Goal: Information Seeking & Learning: Learn about a topic

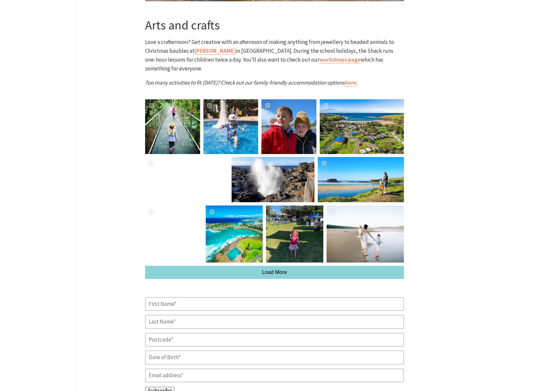
scroll to position [1891, 0]
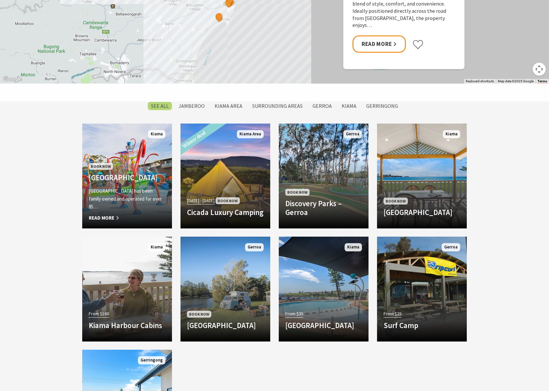
scroll to position [538, 0]
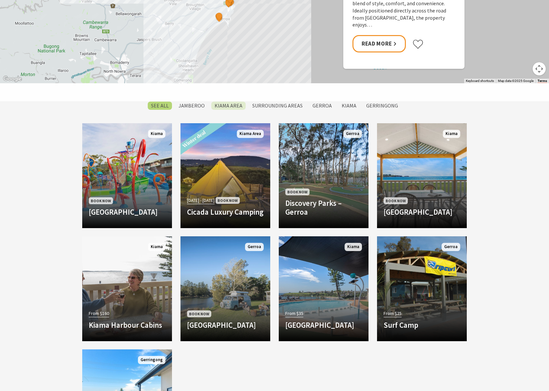
click at [217, 103] on label "Kiama Area" at bounding box center [228, 106] width 34 height 8
click at [0, 0] on input "Kiama Area" at bounding box center [0, 0] width 0 height 0
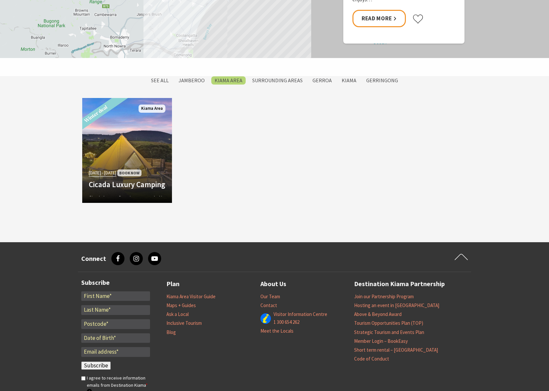
scroll to position [562, 0]
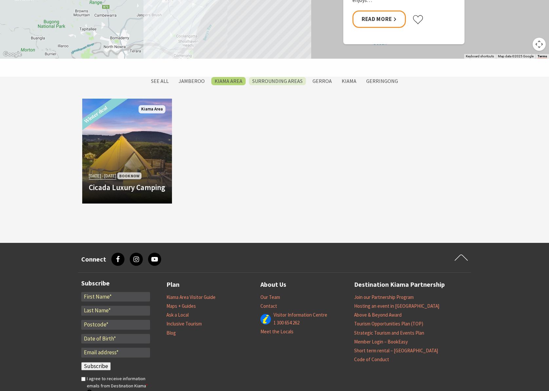
click at [271, 82] on label "Surrounding Areas" at bounding box center [277, 81] width 57 height 8
click at [0, 0] on input "Surrounding Areas" at bounding box center [0, 0] width 0 height 0
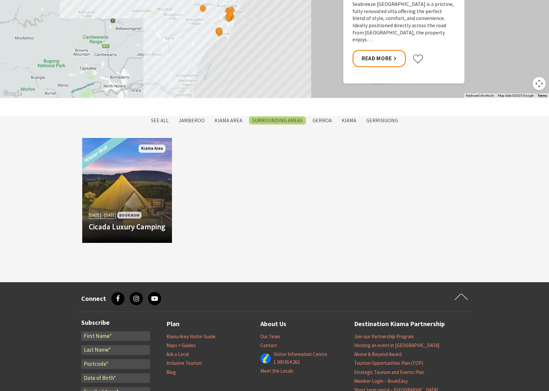
scroll to position [518, 0]
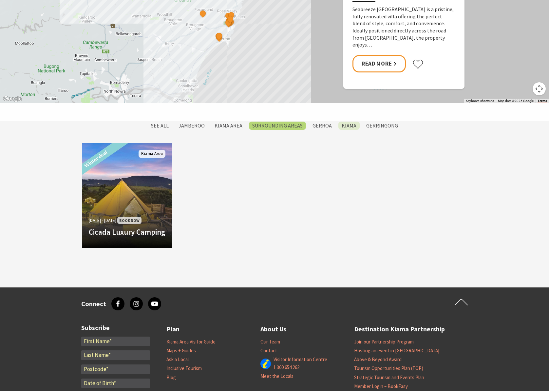
click at [341, 122] on label "Kiama" at bounding box center [349, 126] width 21 height 8
click at [0, 0] on input "Kiama" at bounding box center [0, 0] width 0 height 0
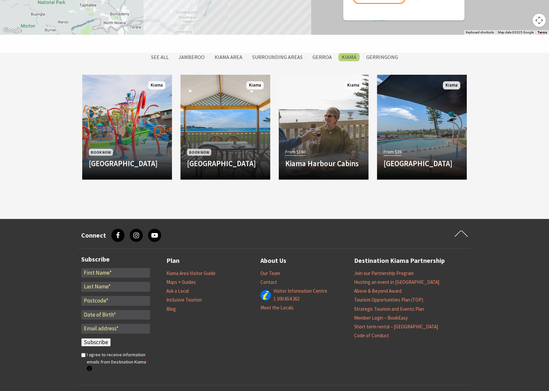
scroll to position [545, 0]
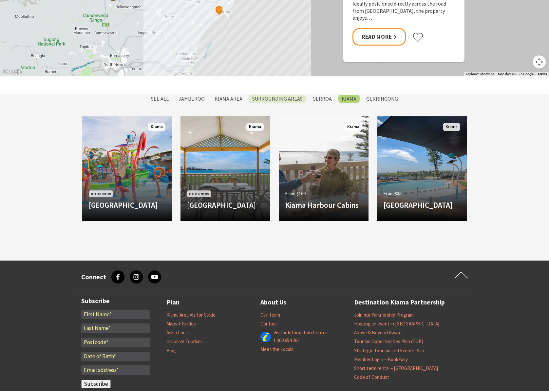
click at [281, 98] on label "Surrounding Areas" at bounding box center [277, 99] width 57 height 8
click at [0, 0] on input "Surrounding Areas" at bounding box center [0, 0] width 0 height 0
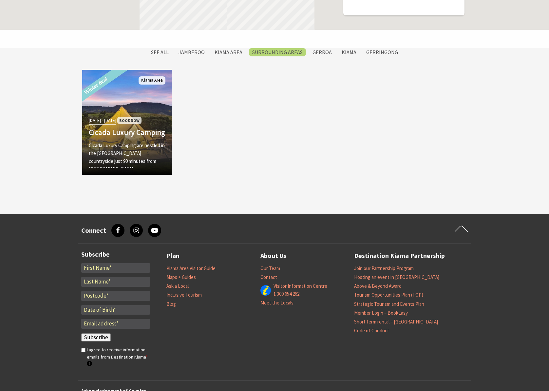
scroll to position [547, 0]
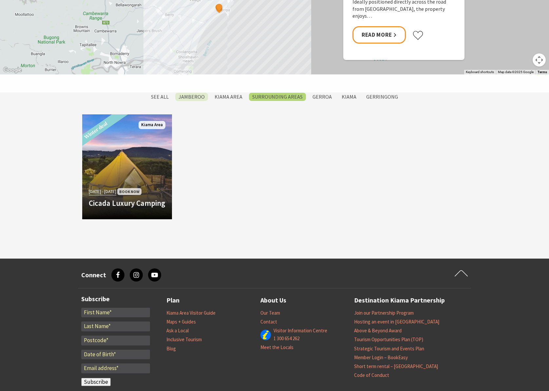
click at [194, 96] on label "Jamberoo" at bounding box center [191, 97] width 33 height 8
click at [0, 0] on input "Jamberoo" at bounding box center [0, 0] width 0 height 0
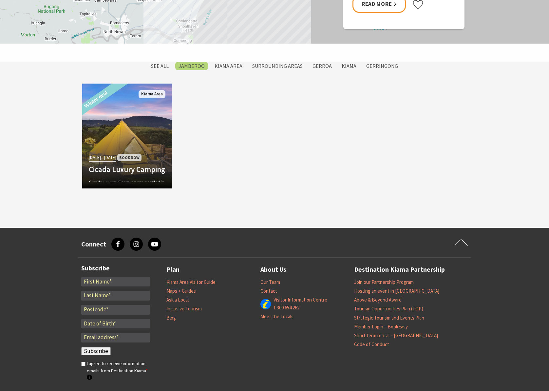
scroll to position [565, 0]
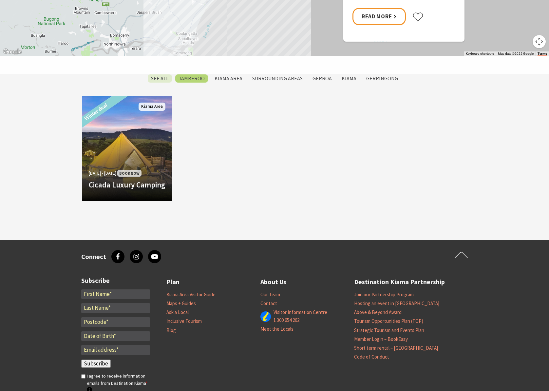
click at [170, 75] on label "SEE All" at bounding box center [160, 78] width 24 height 8
click at [0, 0] on input "SEE All" at bounding box center [0, 0] width 0 height 0
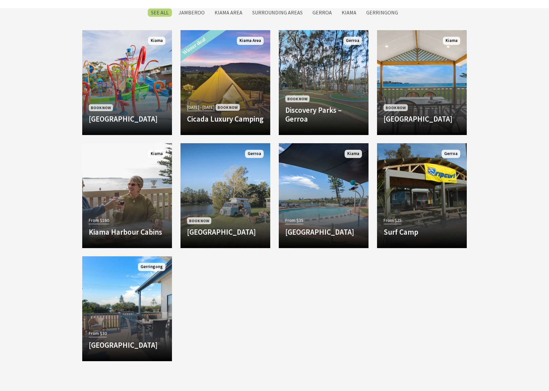
scroll to position [643, 0]
